Goal: Find contact information: Find contact information

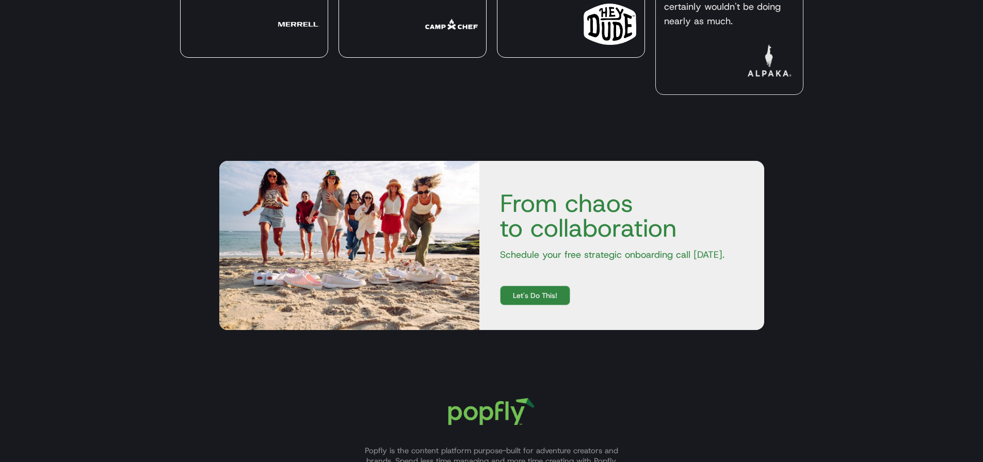
scroll to position [3502, 0]
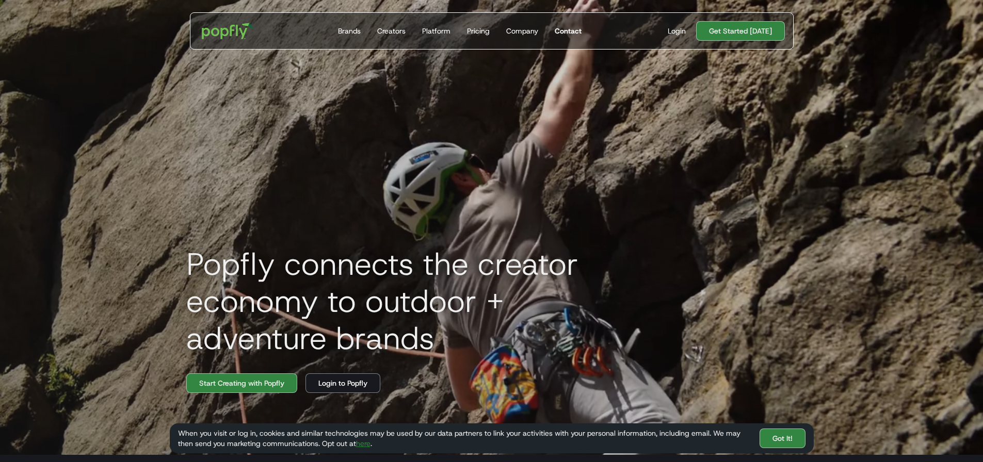
click at [564, 27] on div "Contact" at bounding box center [568, 31] width 27 height 10
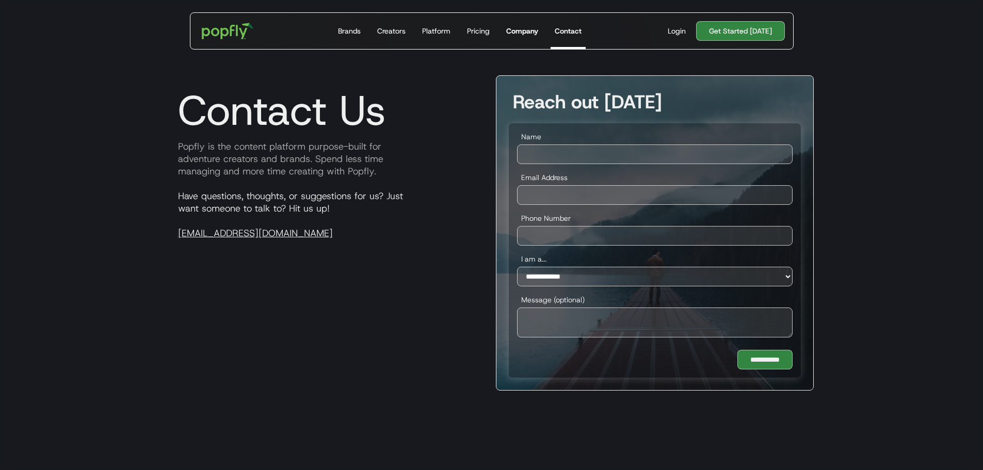
click at [513, 30] on div "Company" at bounding box center [522, 31] width 32 height 10
